Goal: Communication & Community: Ask a question

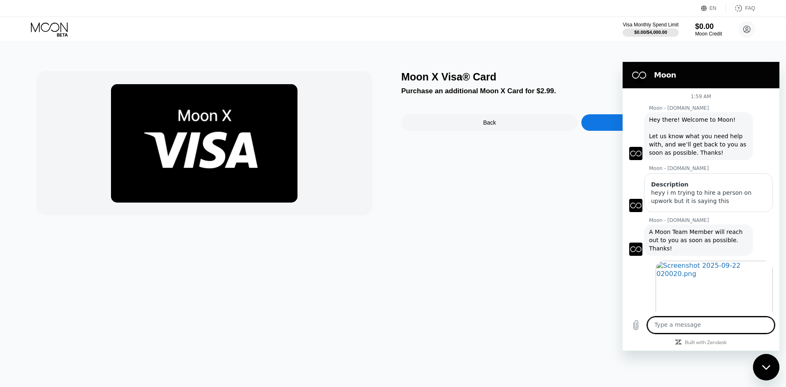
scroll to position [98, 0]
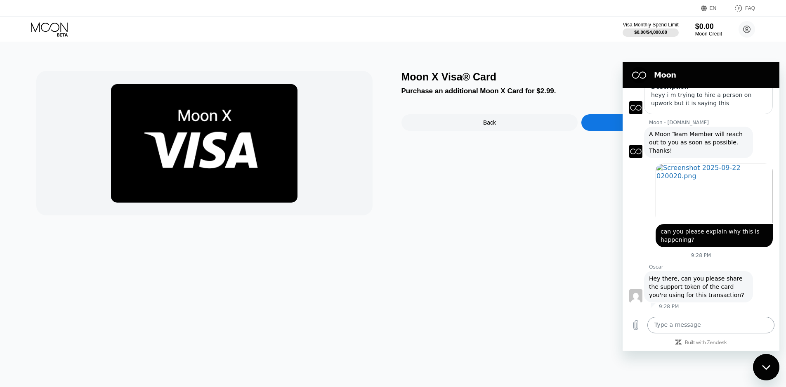
click at [685, 324] on textarea at bounding box center [710, 325] width 127 height 17
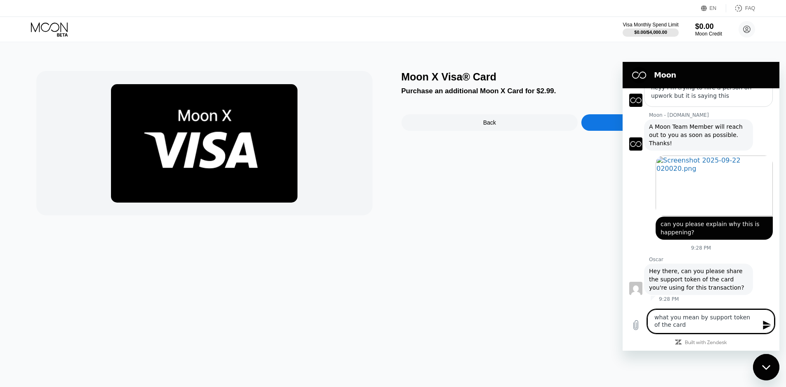
type textarea "what you mean by support token of the card?"
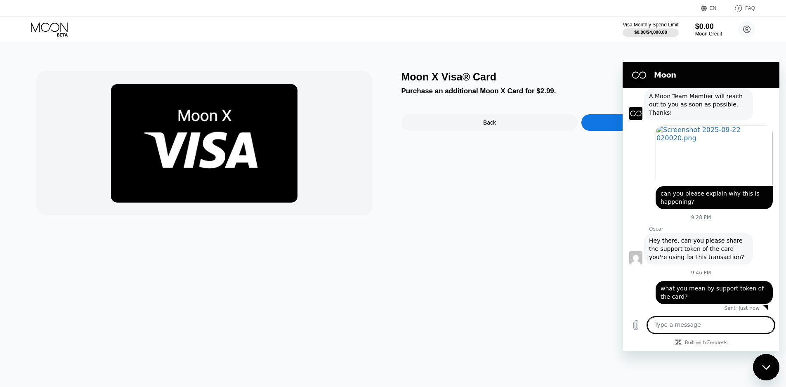
scroll to position [137, 0]
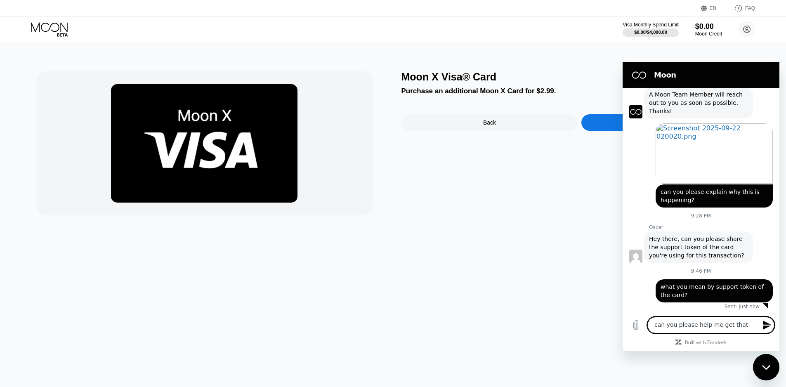
type textarea "can you please help me get that?"
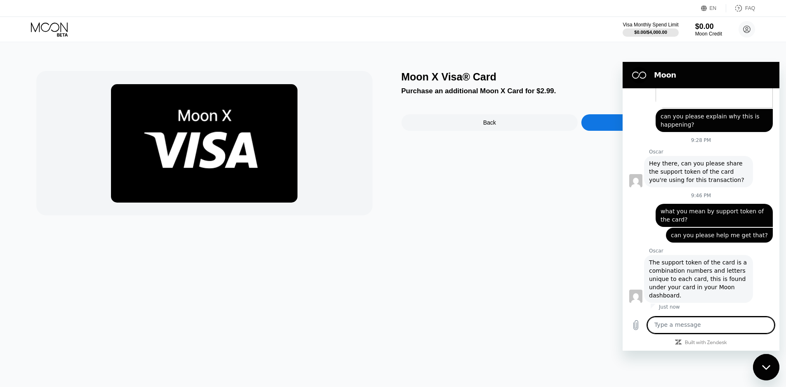
scroll to position [213, 0]
paste textarea "23bcbef5be"
type textarea "23bcbef5be"
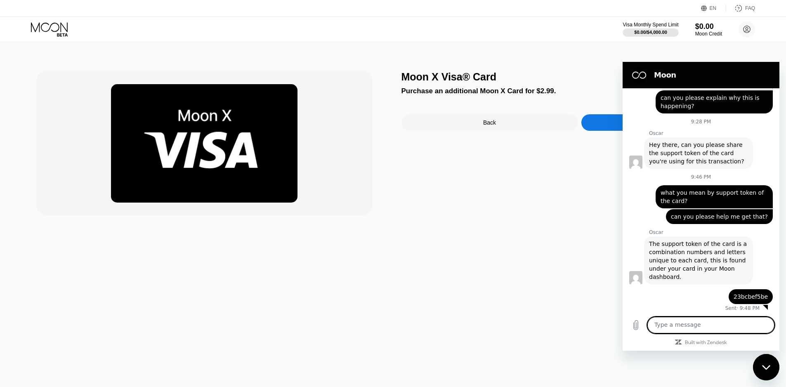
scroll to position [233, 0]
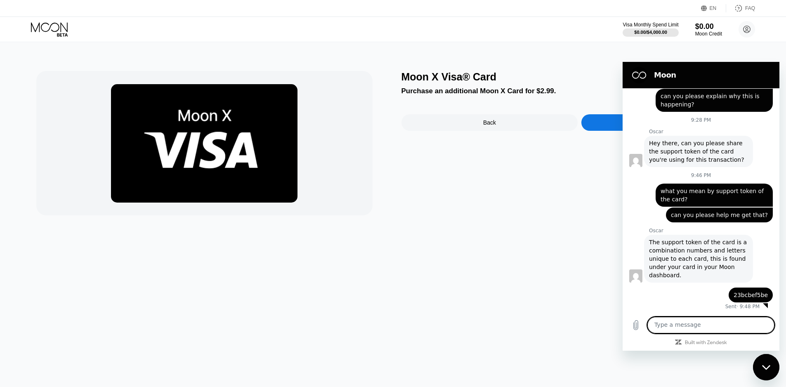
type textarea "@"
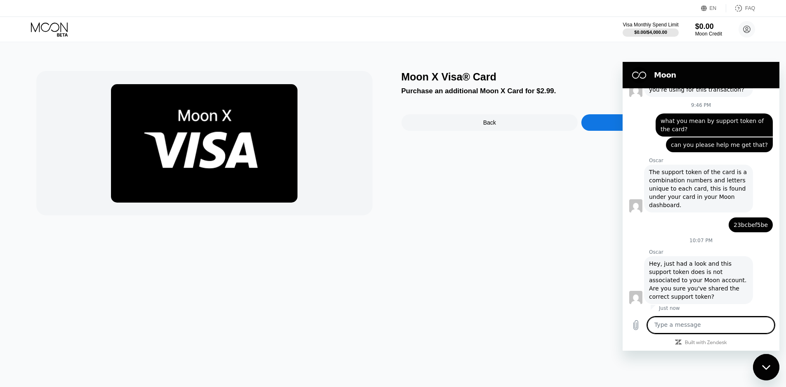
scroll to position [305, 0]
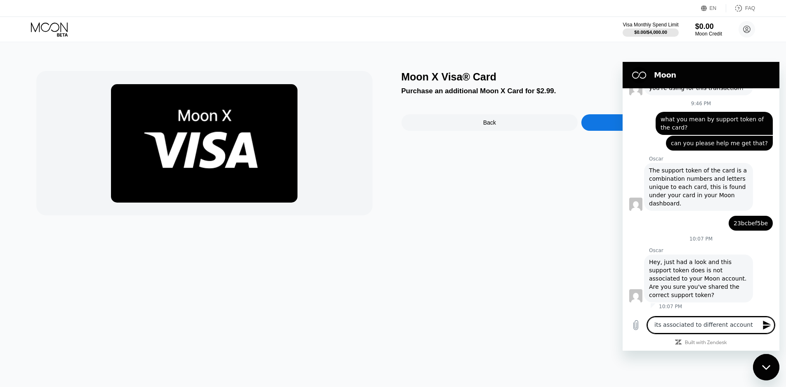
click at [751, 325] on textarea "its associated to different account" at bounding box center [710, 325] width 127 height 17
type textarea "its associated to different account not this one"
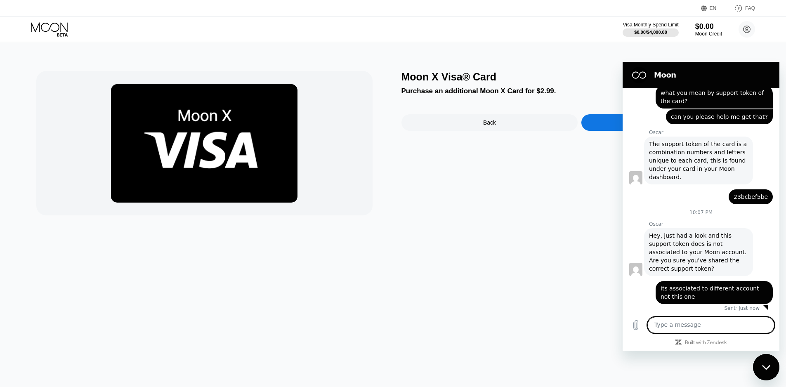
scroll to position [333, 0]
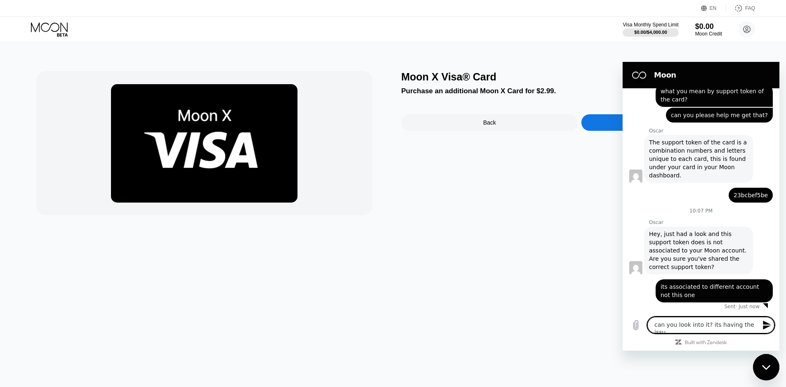
type textarea "can you look into it? its having the issue"
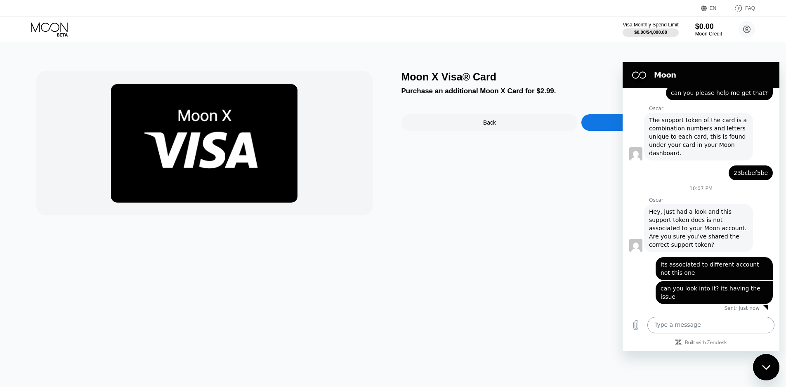
scroll to position [357, 0]
